Goal: Task Accomplishment & Management: Manage account settings

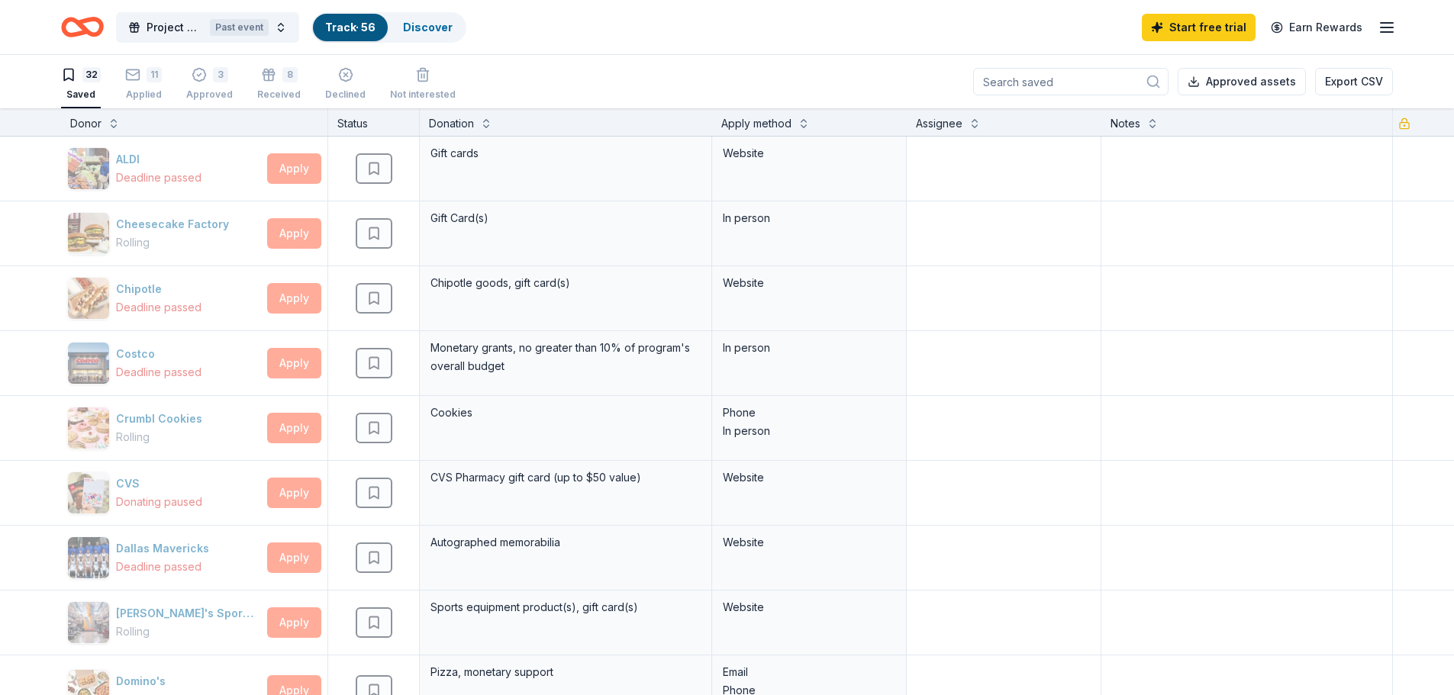
click at [660, 44] on div "Project Goodwill Past event Track · 56 Discover Start free trial Earn Rewards" at bounding box center [727, 27] width 1332 height 36
click at [1385, 27] on line "button" at bounding box center [1387, 27] width 12 height 0
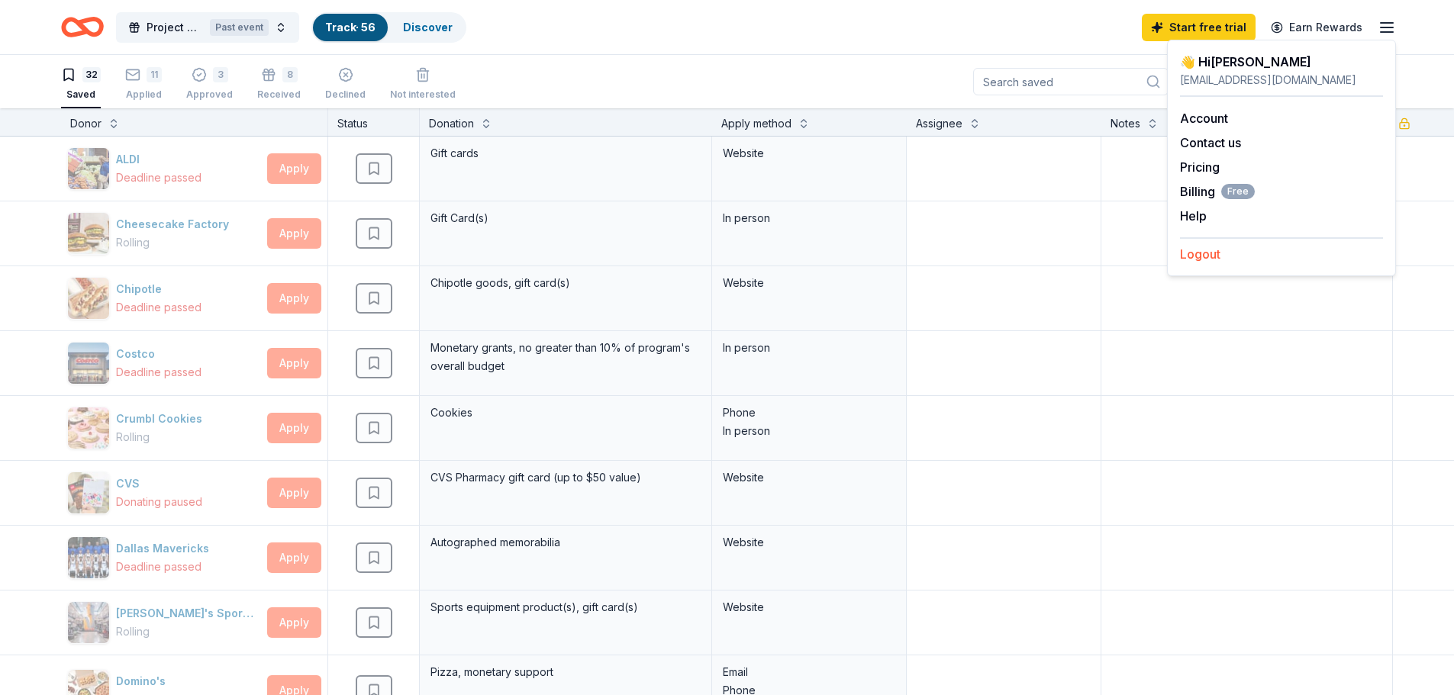
click at [1201, 256] on button "Logout" at bounding box center [1200, 254] width 40 height 18
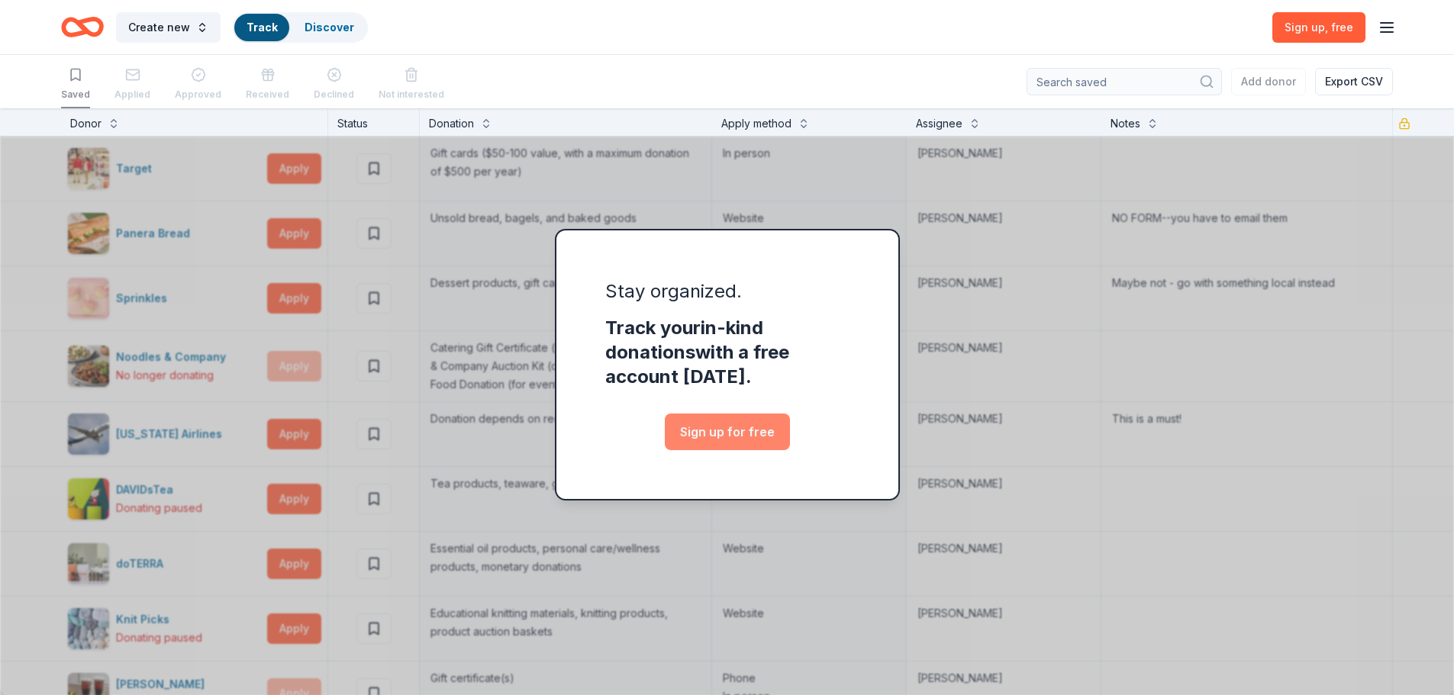
click at [743, 424] on link "Sign up for free" at bounding box center [727, 432] width 125 height 37
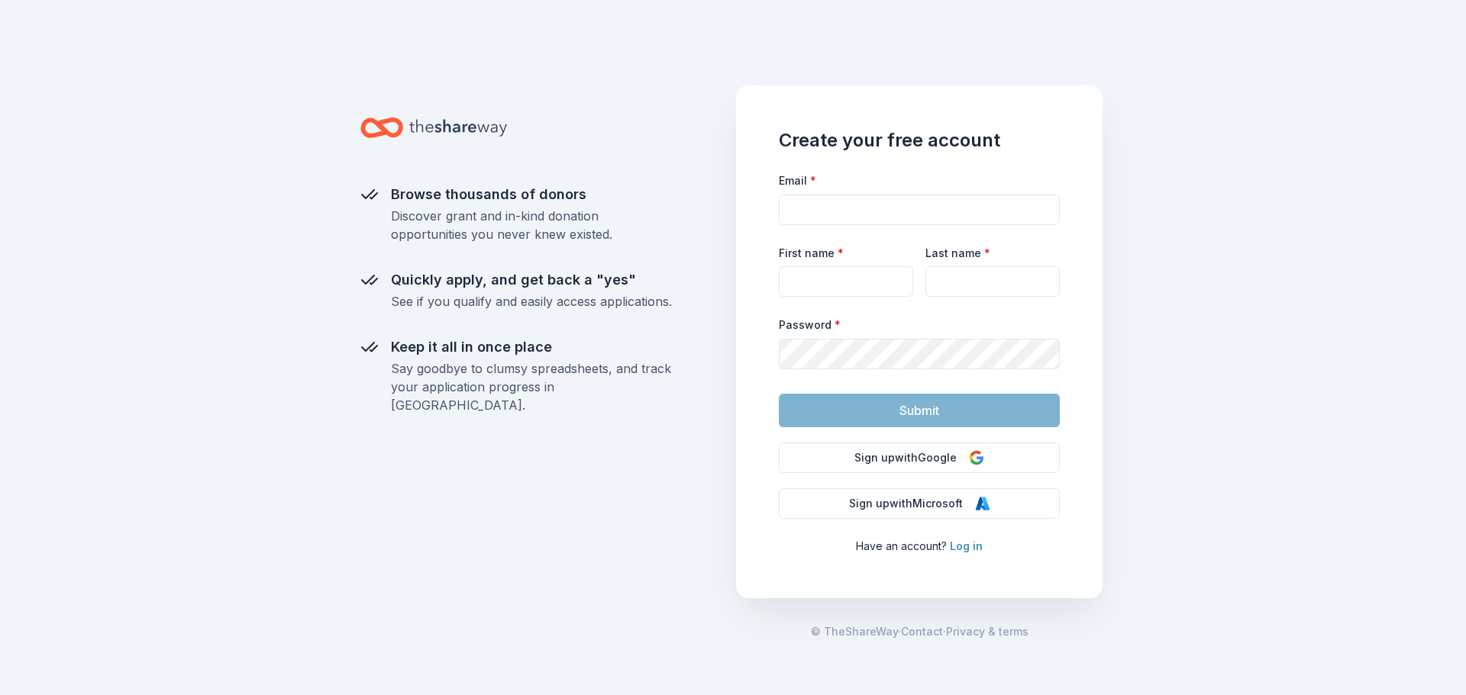
click at [960, 549] on link "Log in" at bounding box center [966, 546] width 33 height 13
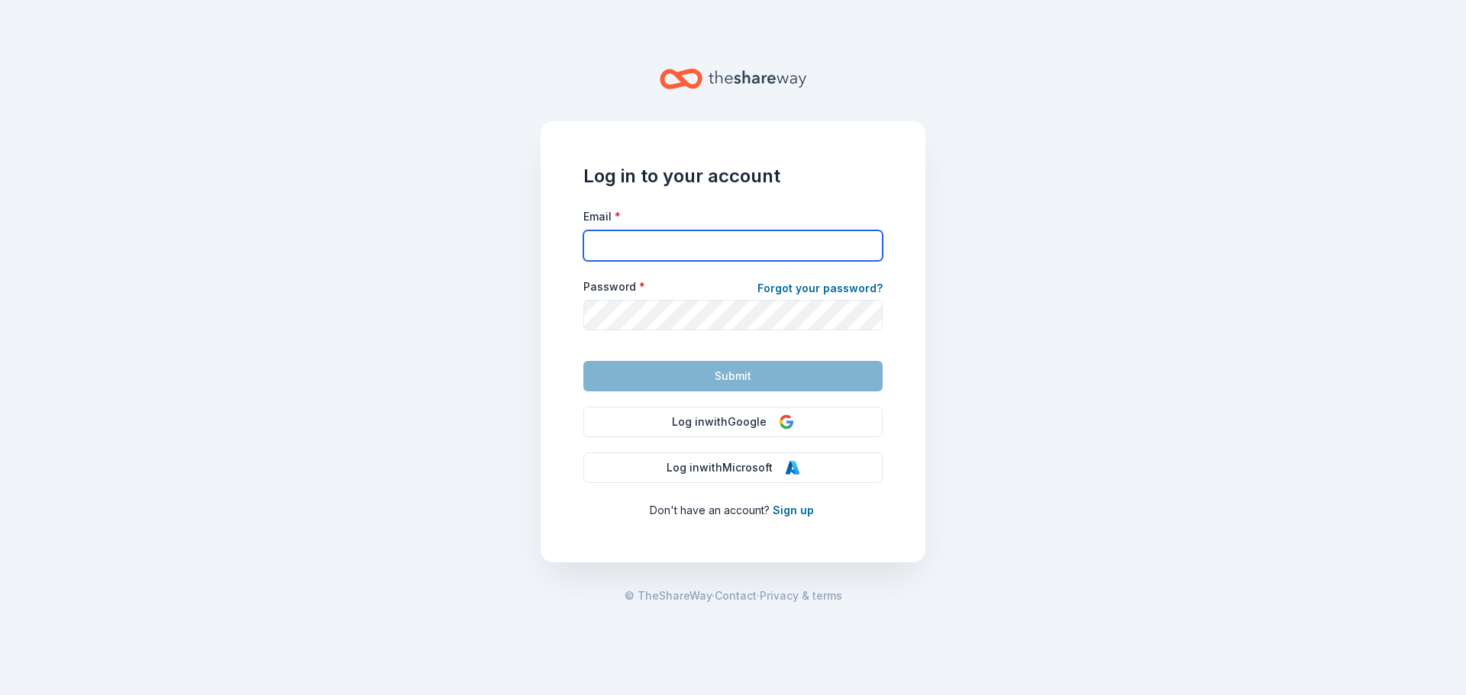
type input "[EMAIL_ADDRESS][DOMAIN_NAME]"
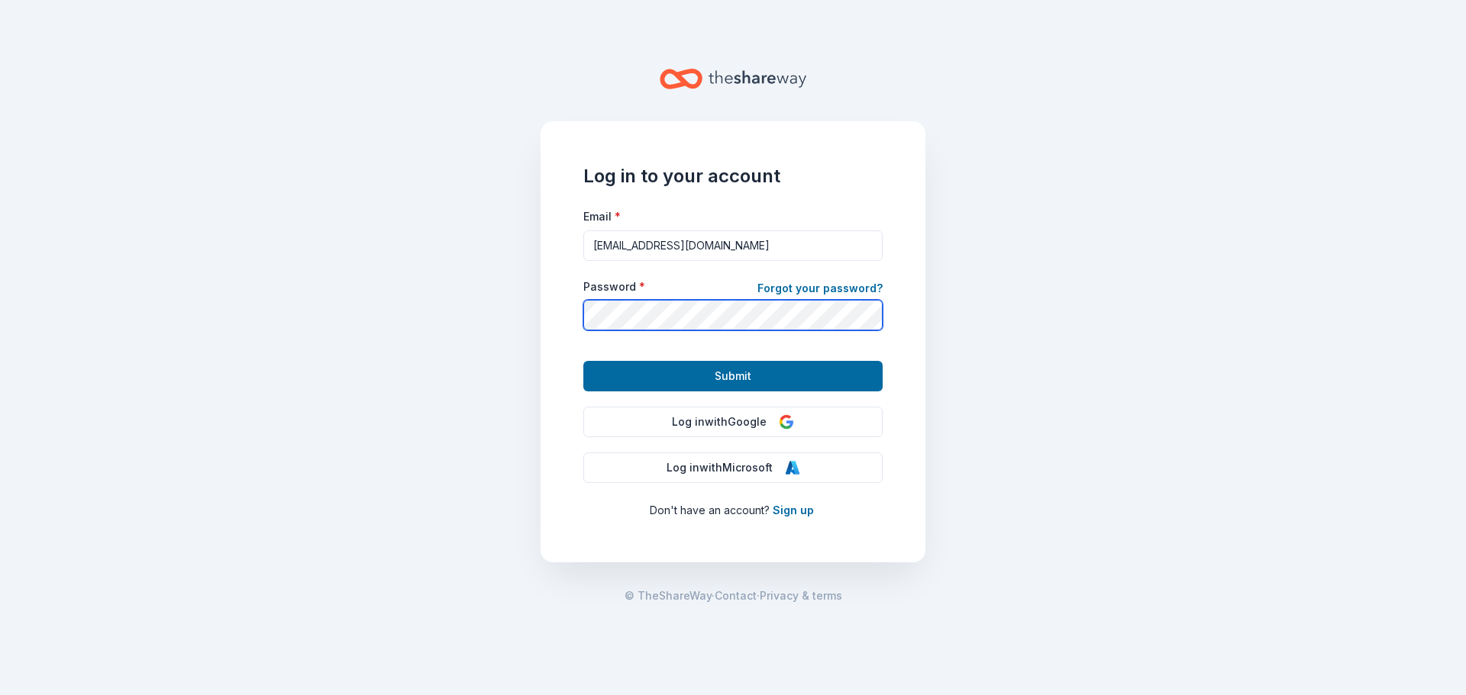
click at [579, 319] on div "Log in to your account Email * [EMAIL_ADDRESS][DOMAIN_NAME] Password * Forgot y…" at bounding box center [732, 341] width 385 height 441
